Goal: Task Accomplishment & Management: Manage account settings

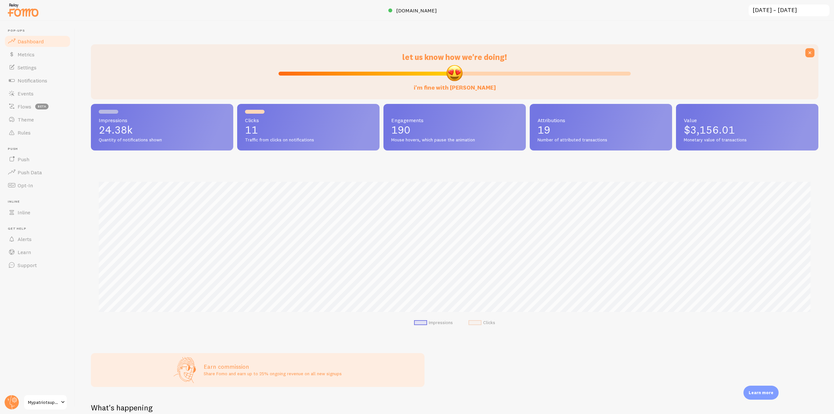
scroll to position [171, 723]
click at [426, 7] on link "[DOMAIN_NAME]" at bounding box center [416, 11] width 57 height 8
click at [17, 401] on circle at bounding box center [12, 402] width 14 height 14
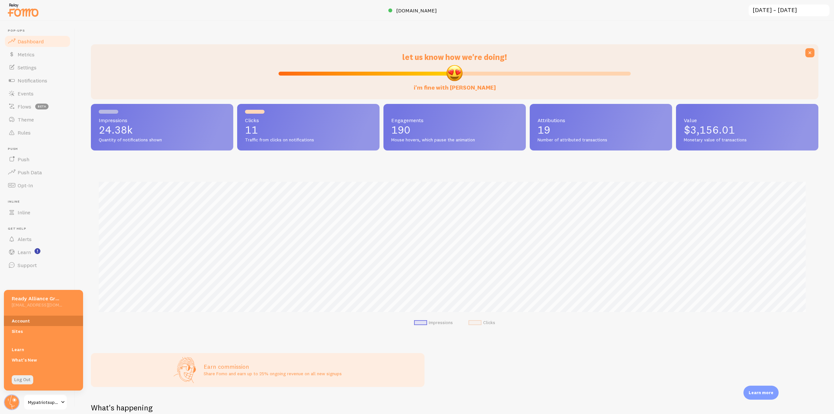
click at [16, 326] on link "Account" at bounding box center [43, 321] width 79 height 10
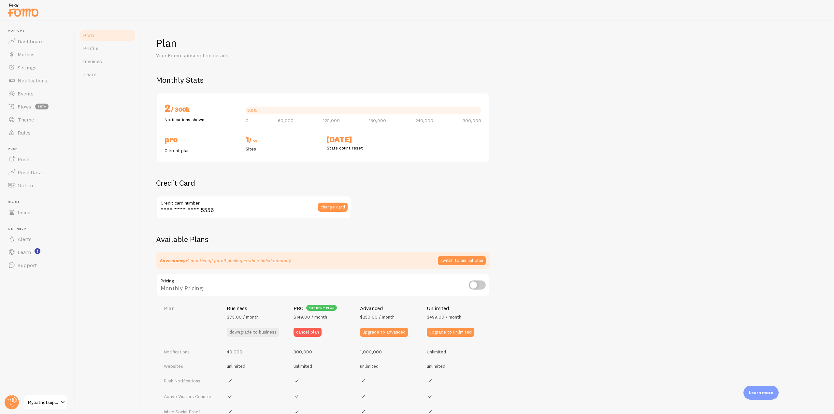
checkbox input "true"
click at [38, 47] on link "Dashboard" at bounding box center [37, 41] width 67 height 13
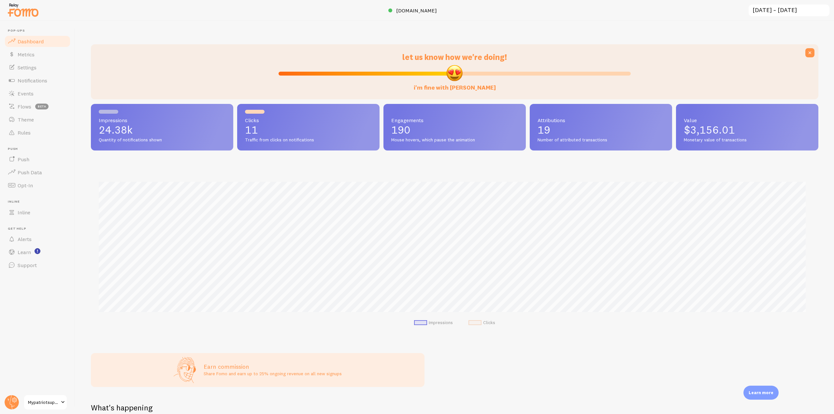
scroll to position [171, 723]
click at [38, 126] on link "Rules" at bounding box center [37, 132] width 67 height 13
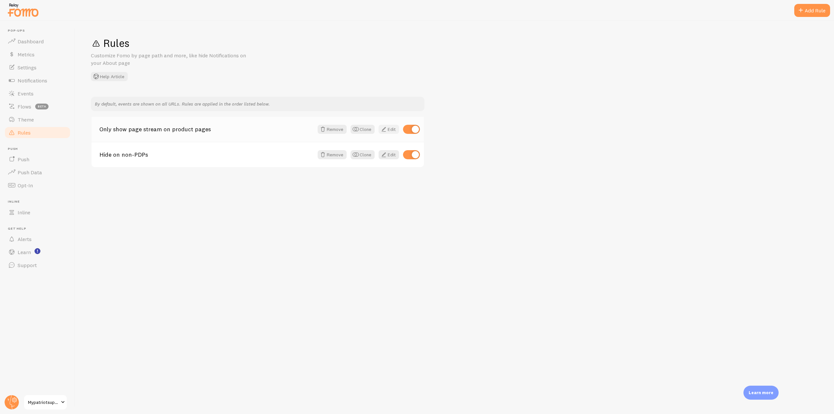
click at [393, 131] on link "Edit" at bounding box center [389, 129] width 21 height 9
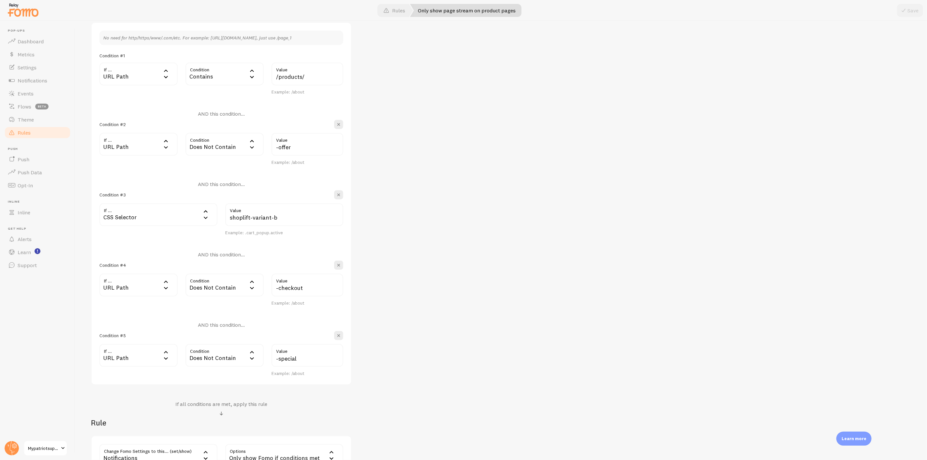
scroll to position [252, 0]
